Goal: Task Accomplishment & Management: Use online tool/utility

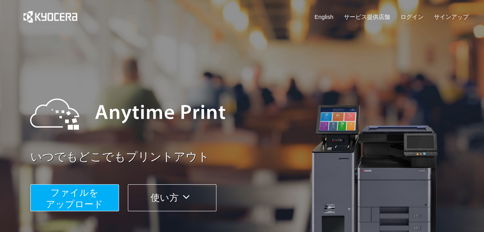
scroll to position [39, 0]
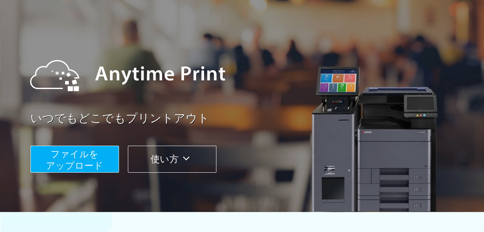
click at [102, 162] on span "ファイルを ​​アップロード" at bounding box center [74, 160] width 57 height 22
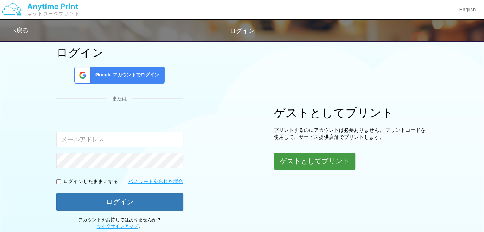
click at [294, 158] on button "ゲストとしてプリント" at bounding box center [315, 161] width 82 height 17
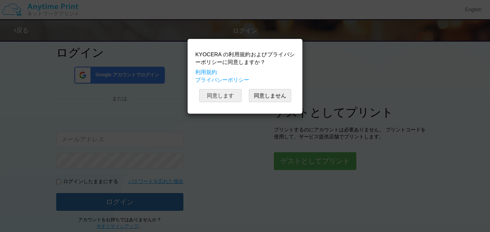
click at [234, 98] on button "同意します" at bounding box center [220, 95] width 42 height 13
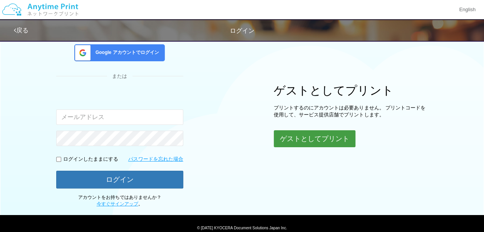
scroll to position [77, 0]
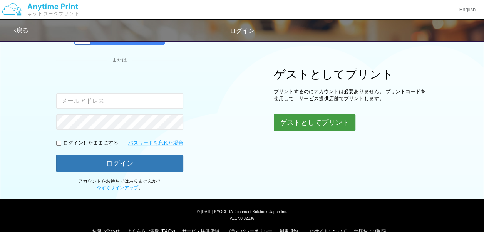
click at [295, 122] on button "ゲストとしてプリント" at bounding box center [315, 122] width 82 height 17
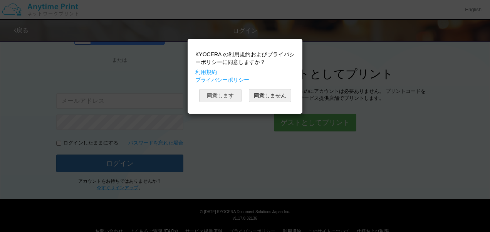
click at [227, 96] on button "同意します" at bounding box center [220, 95] width 42 height 13
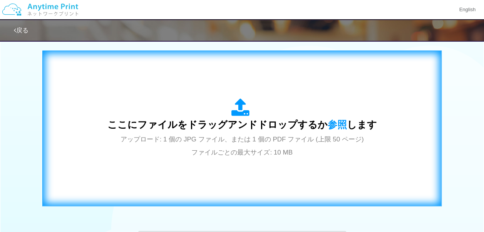
scroll to position [274, 0]
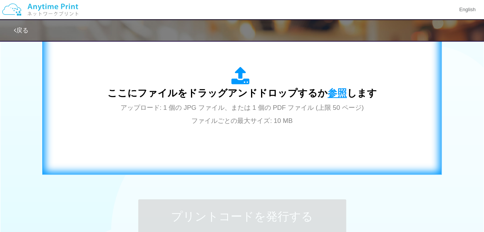
click at [334, 89] on span "参照" at bounding box center [337, 92] width 19 height 11
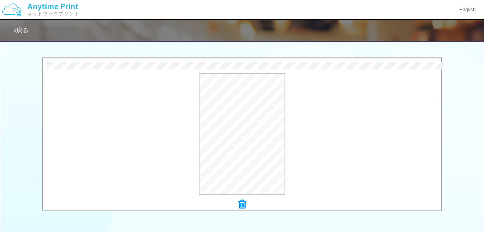
scroll to position [312, 0]
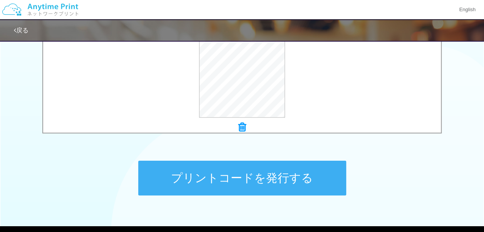
click at [266, 171] on button "プリントコードを発行する" at bounding box center [242, 178] width 208 height 35
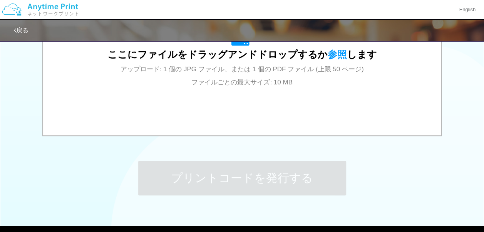
scroll to position [0, 0]
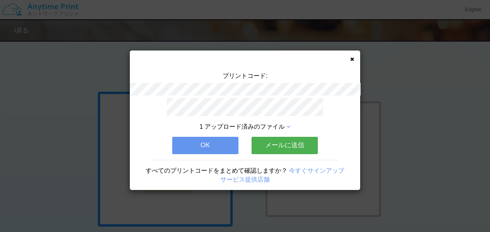
click at [202, 146] on button "OK" at bounding box center [205, 145] width 66 height 17
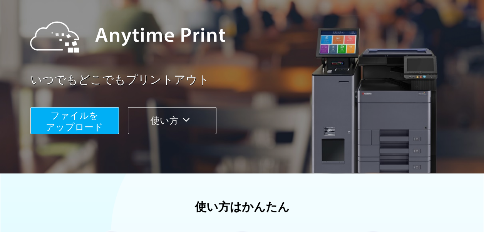
click at [102, 112] on button "ファイルを ​​アップロード" at bounding box center [74, 120] width 89 height 27
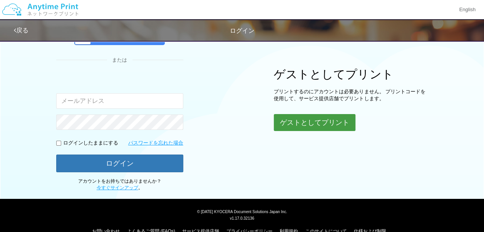
click at [309, 118] on button "ゲストとしてプリント" at bounding box center [315, 122] width 82 height 17
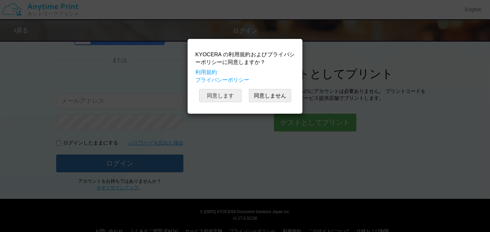
click at [222, 97] on button "同意します" at bounding box center [220, 95] width 42 height 13
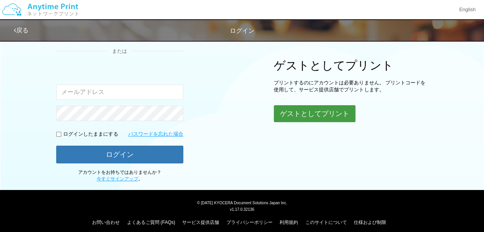
scroll to position [91, 0]
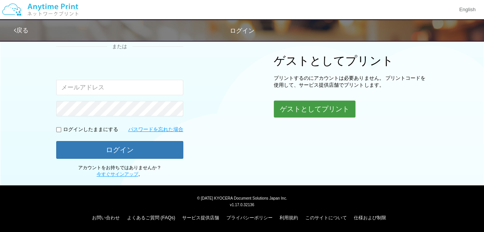
click at [289, 107] on button "ゲストとしてプリント" at bounding box center [315, 109] width 82 height 17
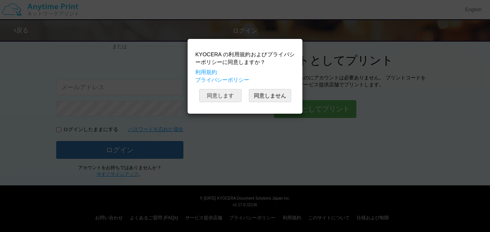
click at [222, 99] on button "同意します" at bounding box center [220, 95] width 42 height 13
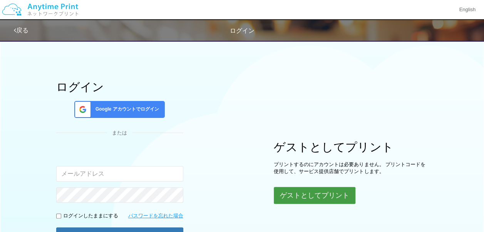
scroll to position [0, 0]
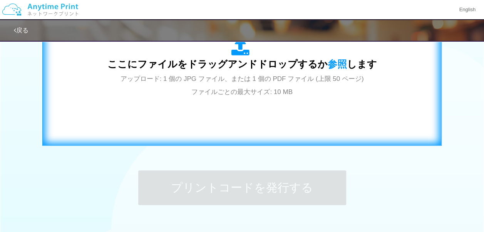
scroll to position [308, 0]
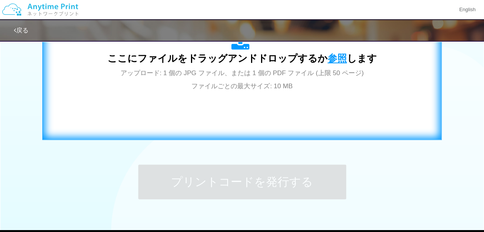
click at [339, 57] on span "参照" at bounding box center [337, 58] width 19 height 11
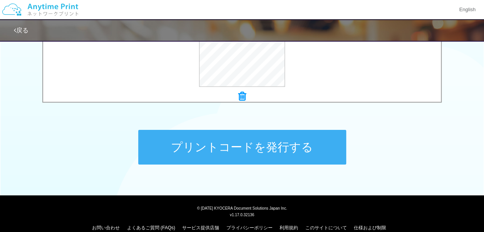
scroll to position [345, 0]
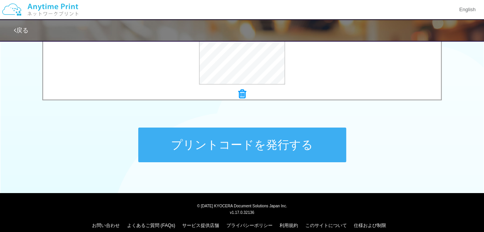
click at [241, 147] on button "プリントコードを発行する" at bounding box center [242, 145] width 208 height 35
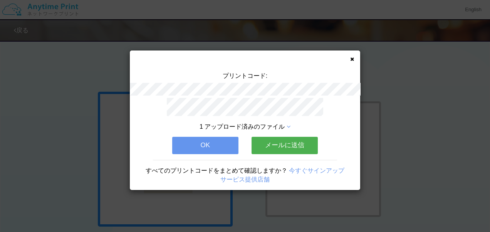
click at [353, 60] on icon at bounding box center [352, 59] width 4 height 5
